Goal: Information Seeking & Learning: Understand process/instructions

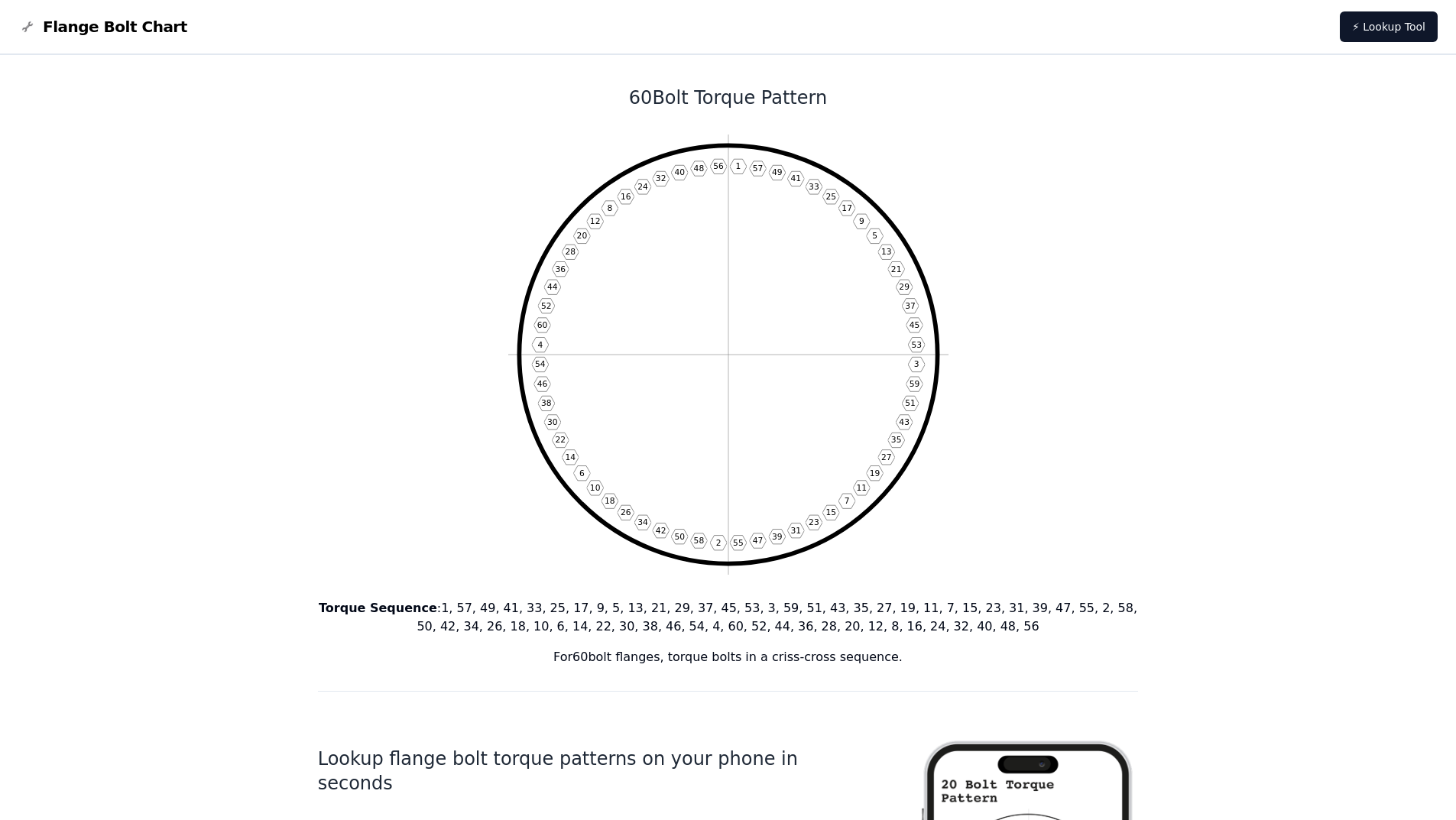
drag, startPoint x: 767, startPoint y: 275, endPoint x: 777, endPoint y: 241, distance: 35.4
drag, startPoint x: 960, startPoint y: 250, endPoint x: 970, endPoint y: 247, distance: 10.4
click at [559, 202] on icon "1 57 49 41 33 25 17 9 5 13 21 29 37 45 53 3 59 51 43 35 27 19 11 7 15 23 31 39 …" at bounding box center [728, 354] width 440 height 440
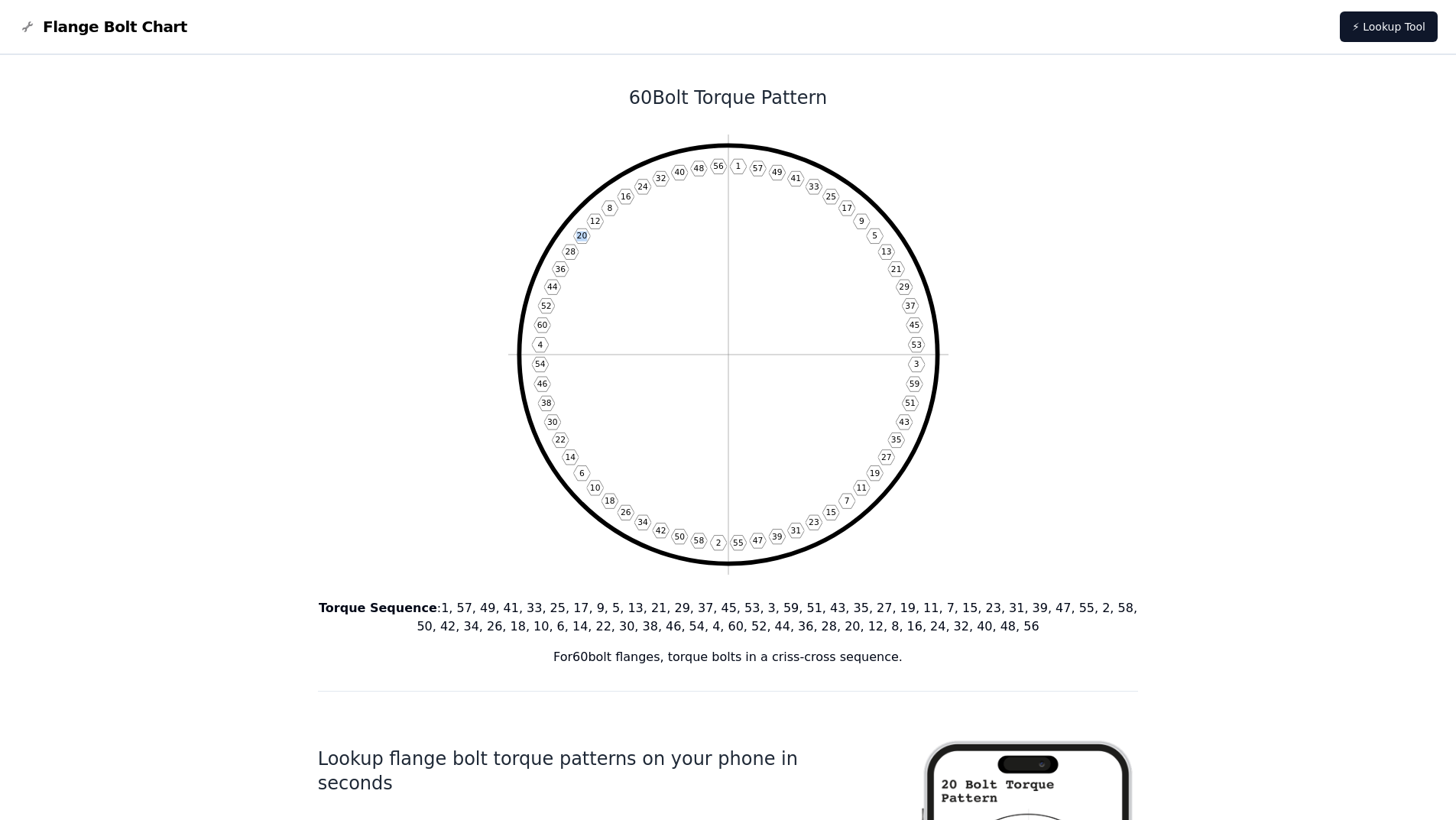
click at [559, 202] on icon "1 57 49 41 33 25 17 9 5 13 21 29 37 45 53 3 59 51 43 35 27 19 11 7 15 23 31 39 …" at bounding box center [728, 354] width 440 height 440
drag, startPoint x: 486, startPoint y: 199, endPoint x: 453, endPoint y: 199, distance: 33.0
